Goal: Transaction & Acquisition: Purchase product/service

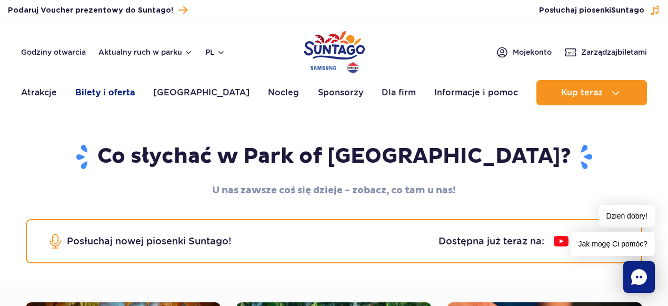
click at [125, 87] on link "Bilety i oferta" at bounding box center [105, 92] width 60 height 25
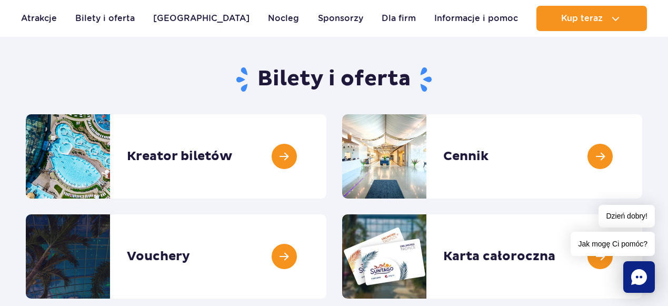
scroll to position [134, 0]
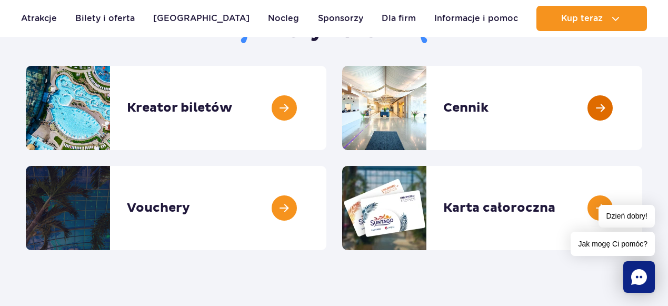
click at [643, 88] on link at bounding box center [643, 108] width 0 height 84
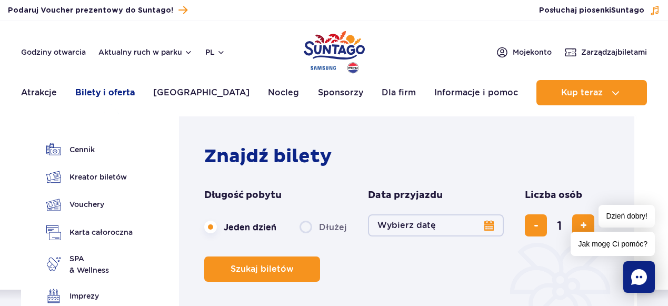
click at [96, 94] on link "Bilety i oferta" at bounding box center [105, 92] width 60 height 25
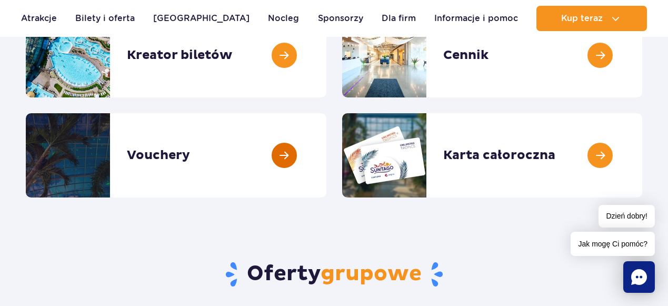
scroll to position [195, 0]
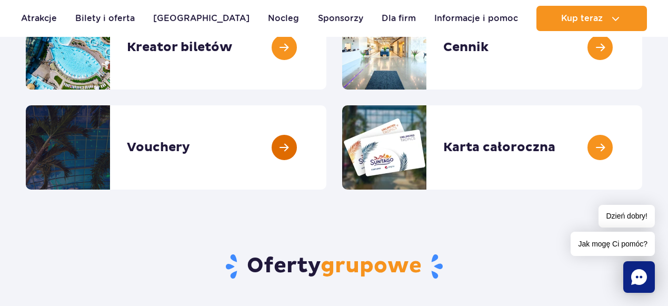
click at [327, 154] on link at bounding box center [327, 147] width 0 height 84
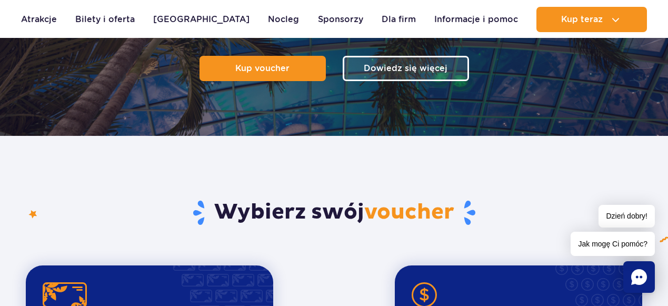
scroll to position [107, 0]
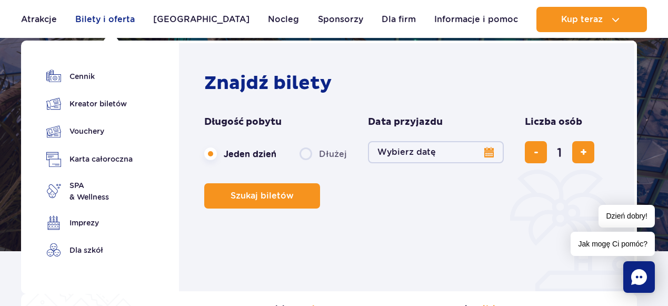
click at [115, 22] on link "Bilety i oferta" at bounding box center [105, 19] width 60 height 25
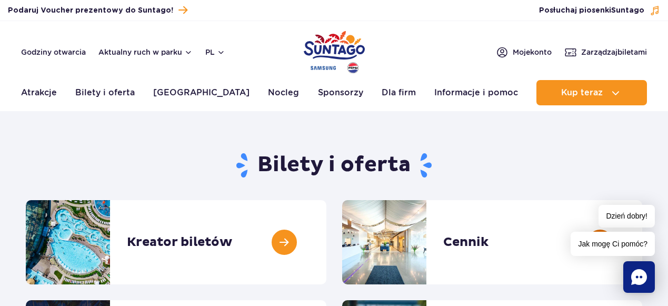
click at [643, 236] on link at bounding box center [643, 242] width 0 height 84
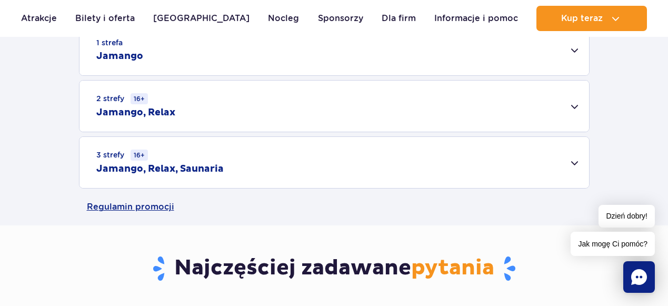
scroll to position [385, 0]
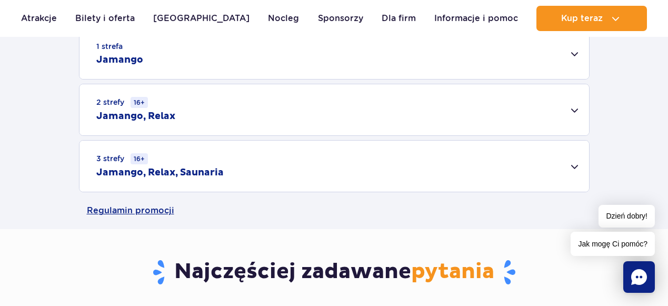
click at [566, 165] on div "3 strefy 16+ Jamango, Relax, Saunaria" at bounding box center [335, 166] width 510 height 51
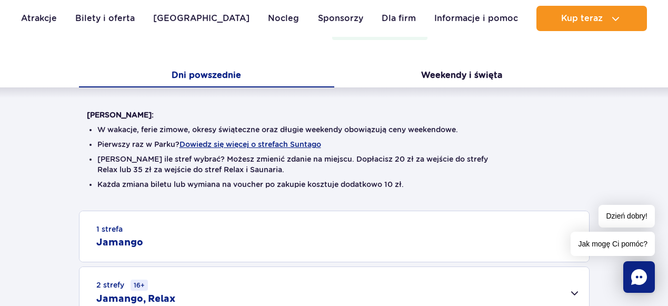
scroll to position [190, 0]
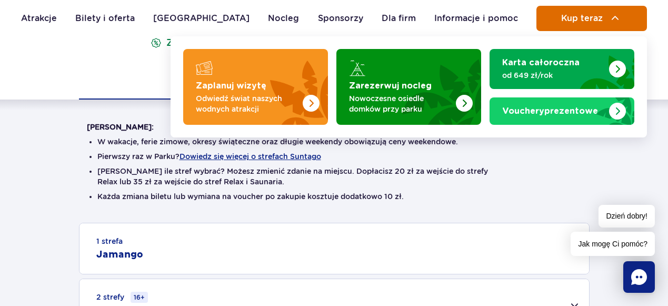
click at [590, 25] on button "Kup teraz" at bounding box center [592, 18] width 111 height 25
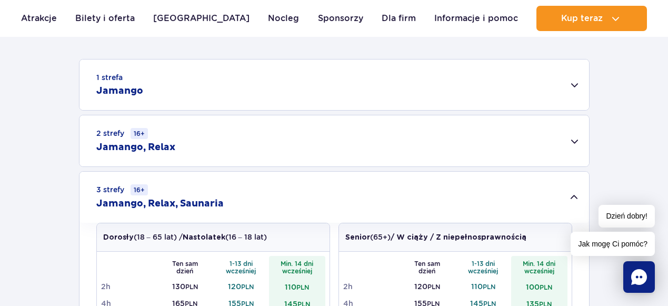
scroll to position [381, 0]
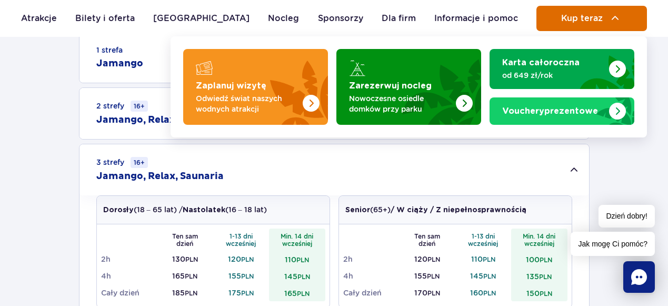
click at [612, 22] on img at bounding box center [615, 18] width 13 height 13
click at [603, 18] on button "Kup teraz" at bounding box center [592, 18] width 111 height 25
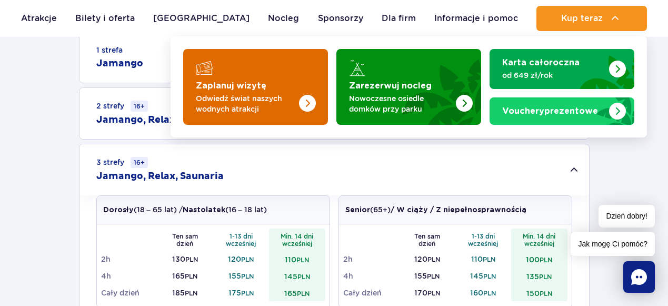
click at [292, 104] on p "Odwiedź świat naszych wodnych atrakcji" at bounding box center [247, 103] width 103 height 21
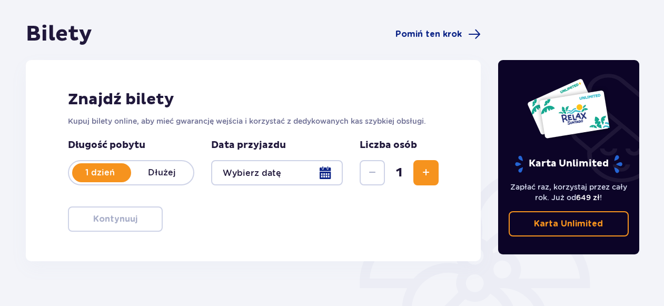
scroll to position [100, 0]
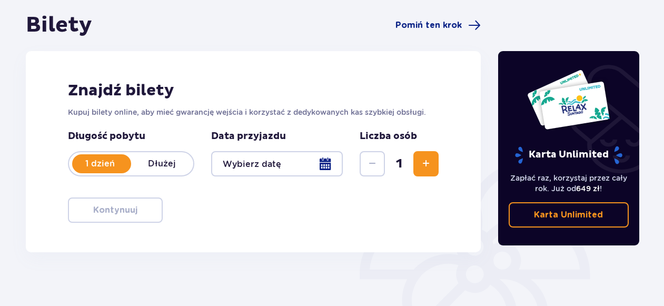
click at [320, 156] on div at bounding box center [277, 163] width 132 height 25
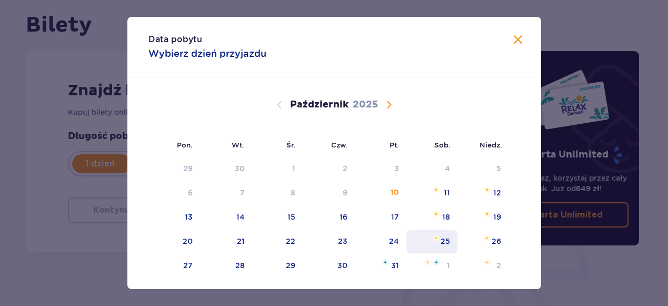
click at [447, 242] on div "25" at bounding box center [445, 241] width 9 height 11
type input "[DATE]"
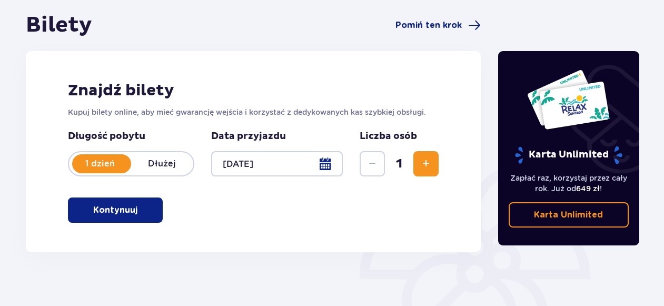
click at [438, 164] on button "Zwiększ" at bounding box center [425, 163] width 25 height 25
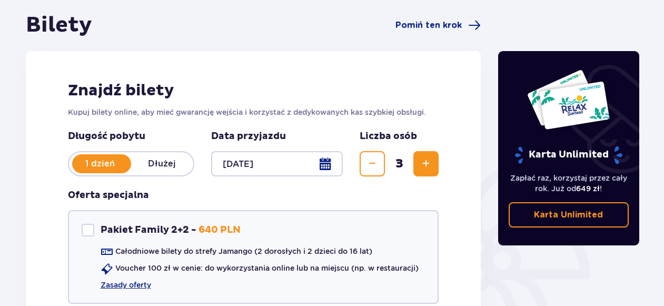
click at [438, 164] on button "Zwiększ" at bounding box center [425, 163] width 25 height 25
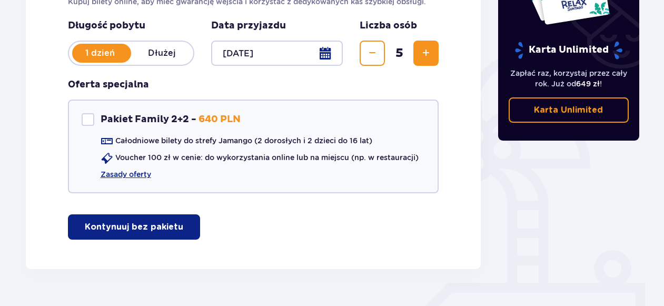
scroll to position [211, 0]
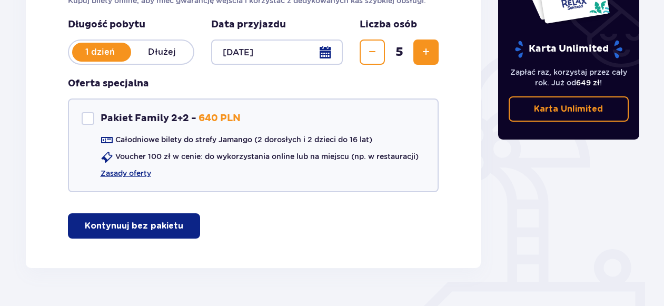
click at [155, 229] on p "Kontynuuj bez pakietu" at bounding box center [134, 226] width 98 height 12
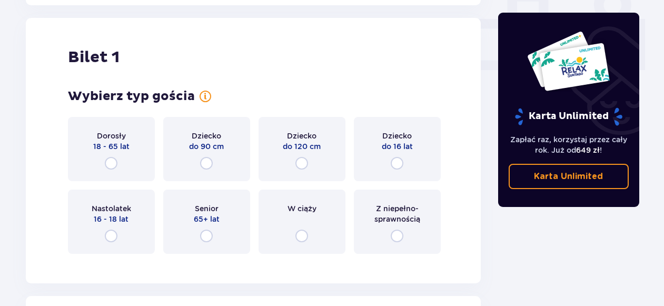
scroll to position [479, 0]
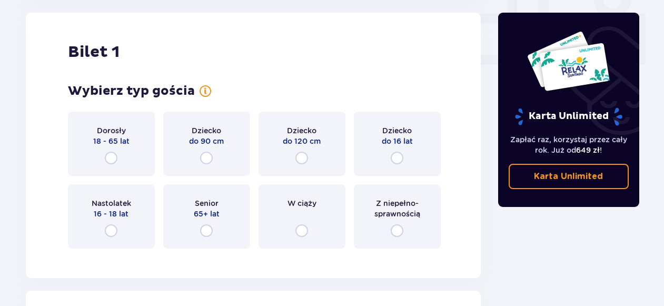
click at [109, 154] on input "radio" at bounding box center [111, 158] width 13 height 13
radio input "true"
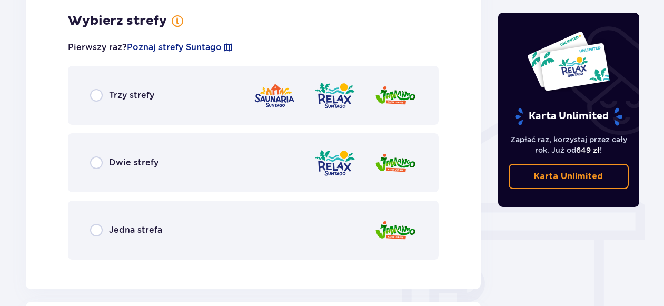
scroll to position [736, 0]
click at [102, 88] on div "Trzy strefy" at bounding box center [253, 94] width 371 height 59
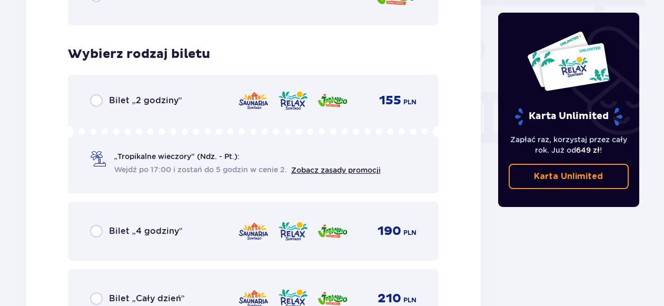
scroll to position [1004, 0]
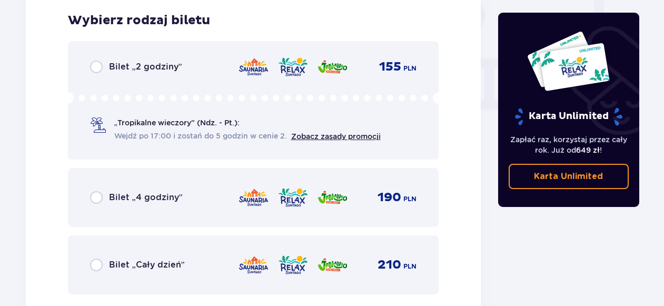
click at [99, 272] on div "Bilet „Cały dzień” 210 PLN" at bounding box center [253, 265] width 327 height 22
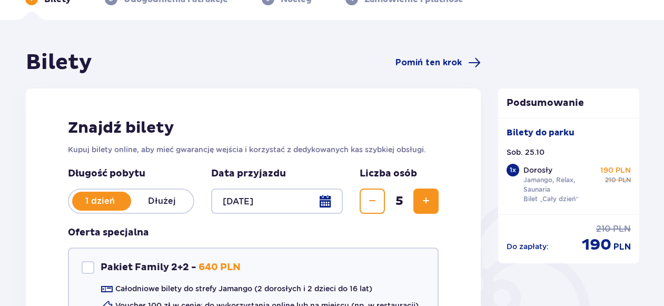
scroll to position [0, 0]
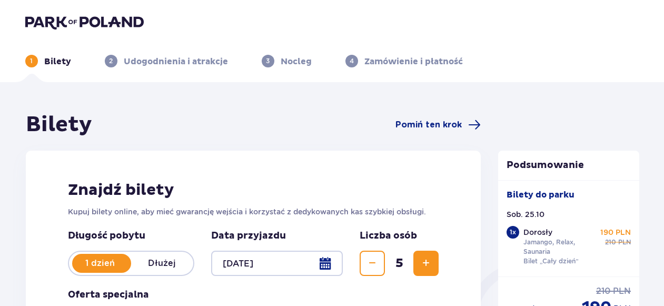
click at [321, 265] on div at bounding box center [277, 263] width 132 height 25
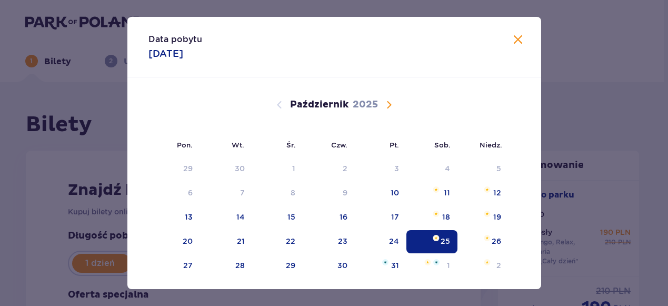
click at [513, 40] on span "Zamknij" at bounding box center [518, 40] width 13 height 13
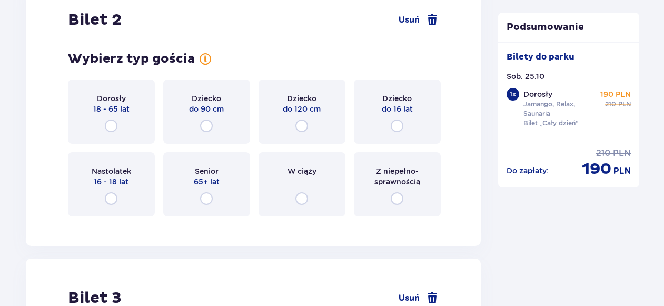
scroll to position [1373, 0]
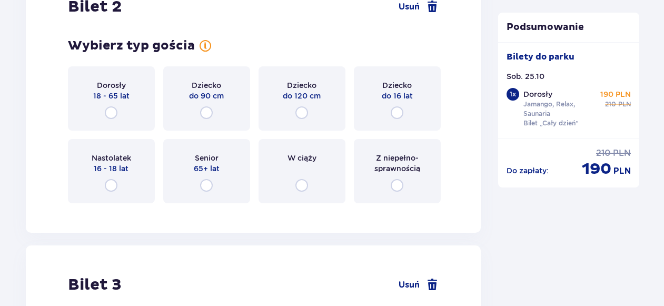
click at [150, 100] on div "Dorosły 18 - 65 lat" at bounding box center [111, 98] width 87 height 64
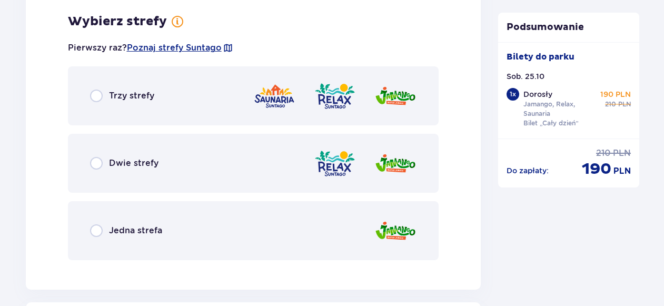
scroll to position [1585, 0]
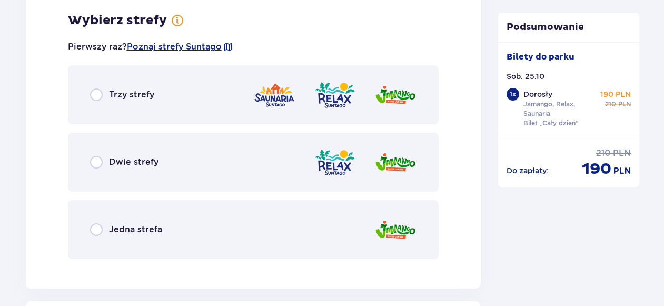
click at [99, 103] on div "Trzy strefy" at bounding box center [253, 94] width 371 height 59
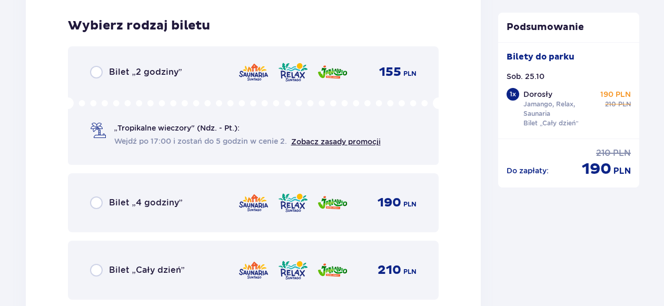
scroll to position [1852, 0]
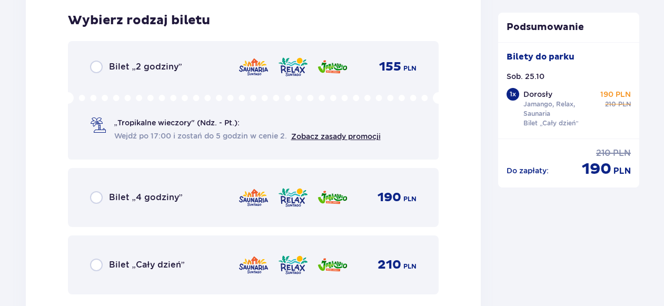
click at [95, 270] on input "radio" at bounding box center [96, 265] width 13 height 13
radio input "true"
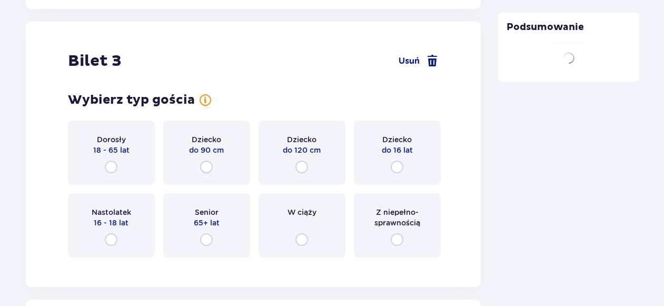
scroll to position [2176, 0]
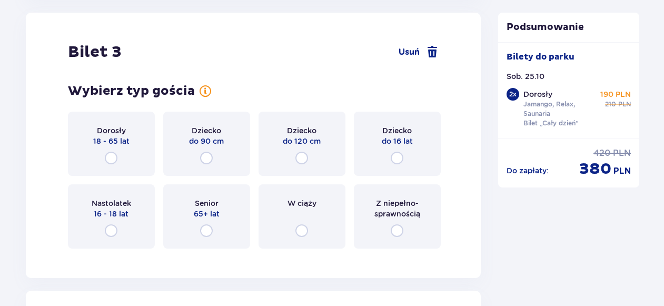
click at [101, 165] on div "Dorosły 18 - 65 lat" at bounding box center [111, 144] width 87 height 64
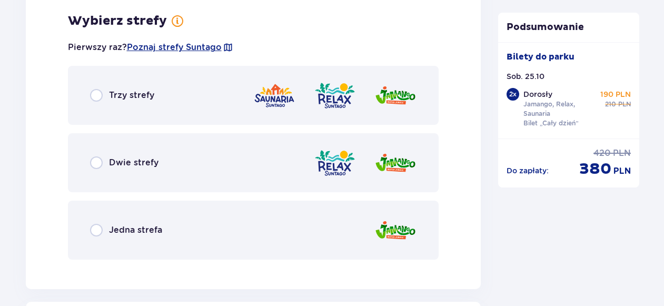
scroll to position [2433, 0]
click at [112, 85] on div "Trzy strefy" at bounding box center [253, 94] width 371 height 59
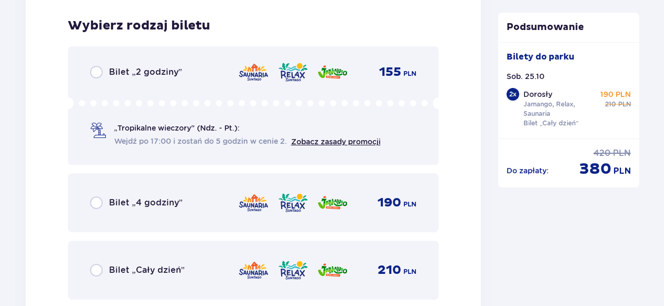
scroll to position [2701, 0]
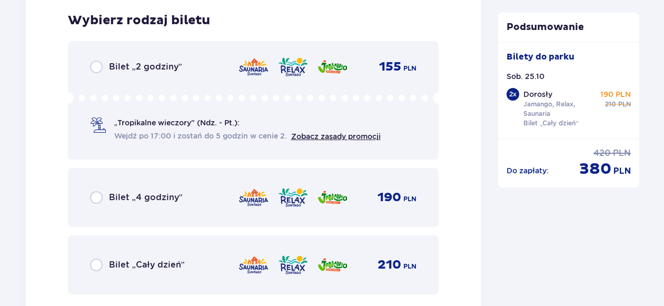
click at [120, 279] on div "Bilet „Cały dzień” 210 PLN" at bounding box center [253, 264] width 371 height 59
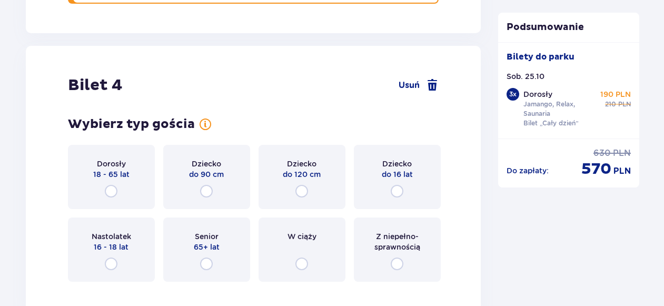
scroll to position [3025, 0]
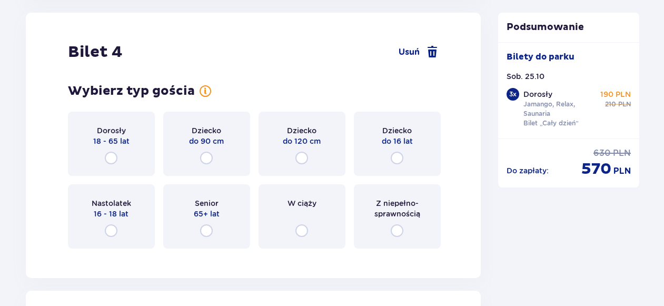
click at [117, 147] on div "Dorosły 18 - 65 lat" at bounding box center [111, 144] width 87 height 64
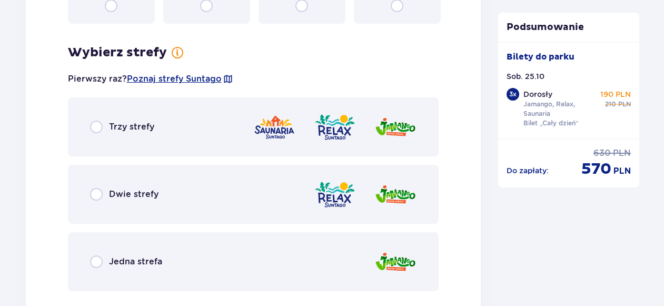
scroll to position [3282, 0]
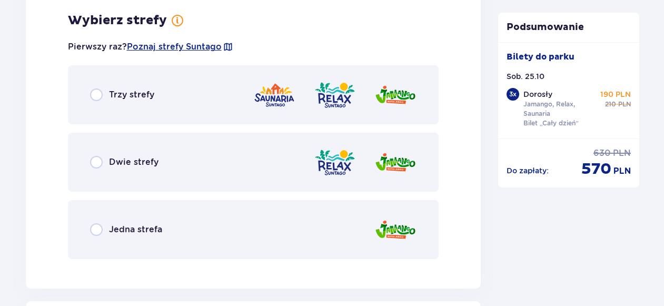
click at [166, 98] on div "Trzy strefy" at bounding box center [253, 94] width 371 height 59
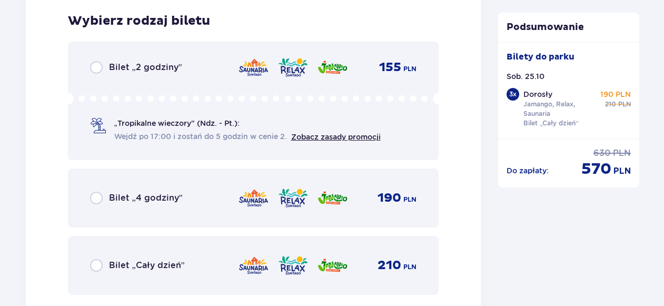
scroll to position [3549, 0]
click at [117, 269] on span "Bilet „Cały dzień”" at bounding box center [147, 265] width 76 height 12
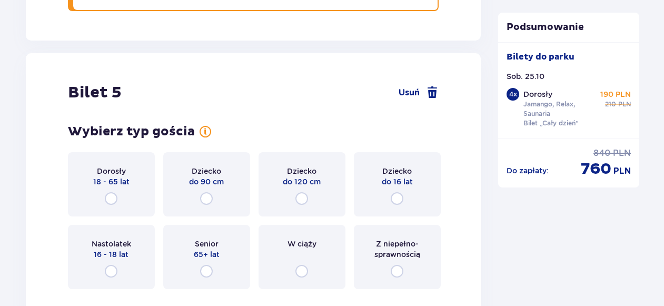
scroll to position [3873, 0]
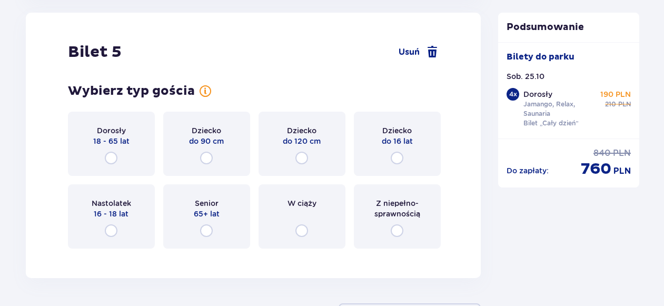
click at [123, 156] on div "Dorosły 18 - 65 lat" at bounding box center [111, 144] width 87 height 64
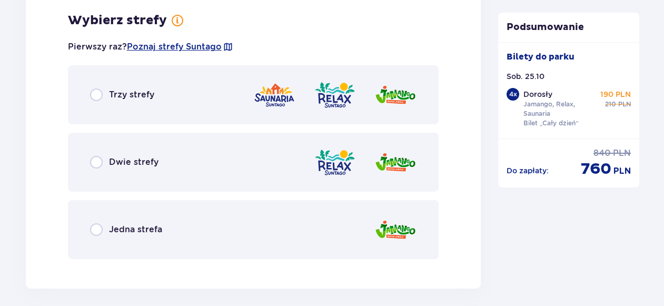
click at [135, 103] on div "Trzy strefy" at bounding box center [253, 94] width 371 height 59
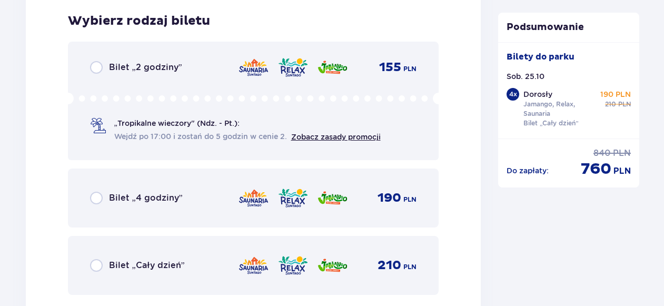
scroll to position [4398, 0]
click at [111, 255] on div "Bilet „Cały dzień” 210 PLN" at bounding box center [253, 265] width 327 height 22
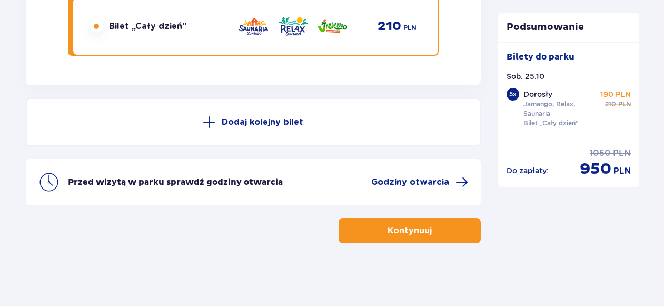
scroll to position [4637, 0]
